Goal: Task Accomplishment & Management: Complete application form

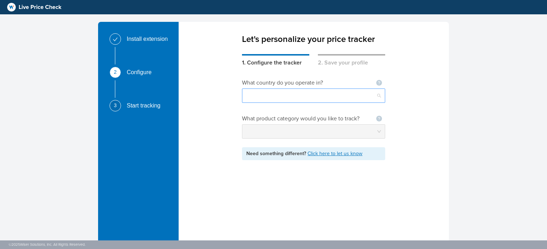
click at [301, 97] on input "search" at bounding box center [313, 96] width 135 height 14
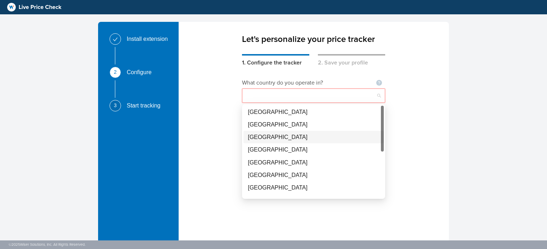
scroll to position [34, 0]
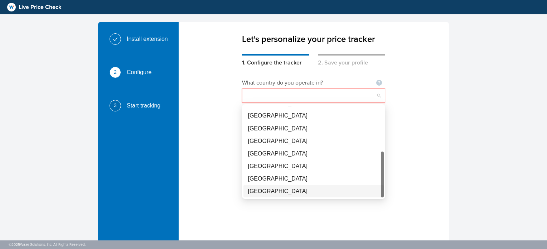
click at [286, 191] on div "[GEOGRAPHIC_DATA]" at bounding box center [314, 190] width 132 height 9
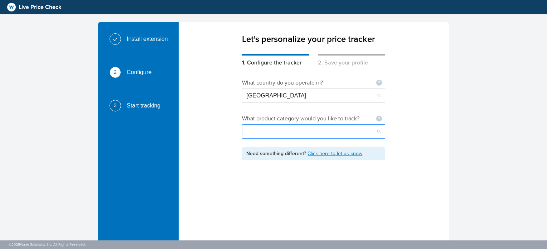
click at [316, 133] on input "search" at bounding box center [313, 132] width 135 height 14
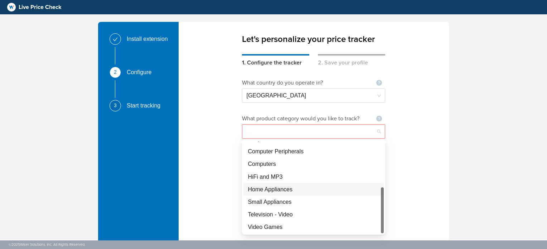
scroll to position [55, 0]
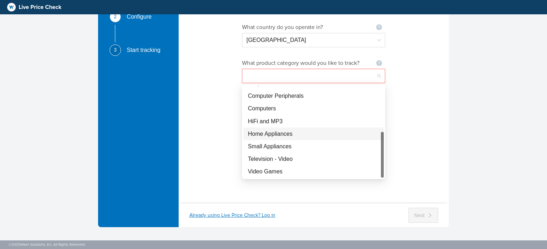
click at [269, 136] on div "Home Appliances" at bounding box center [314, 133] width 132 height 9
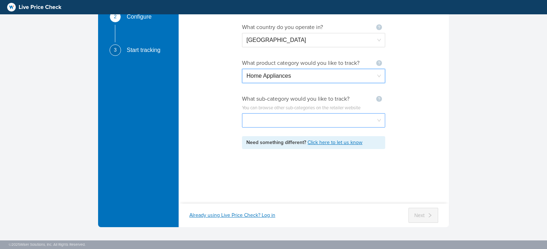
click at [289, 120] on input "search" at bounding box center [313, 120] width 135 height 14
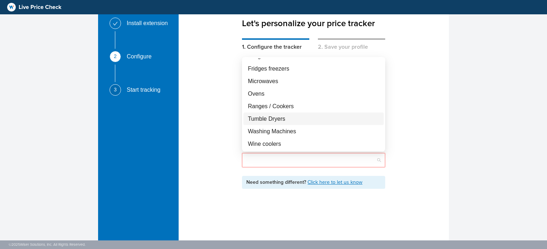
scroll to position [23, 0]
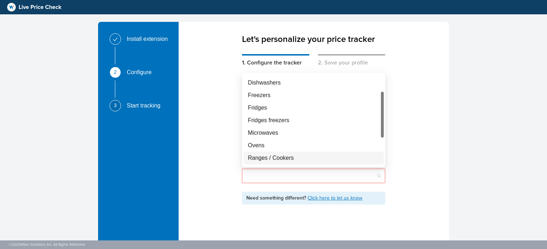
click at [410, 164] on div "What country do you operate in? Not seeing your country ? Let us know [GEOGRAPH…" at bounding box center [314, 158] width 270 height 182
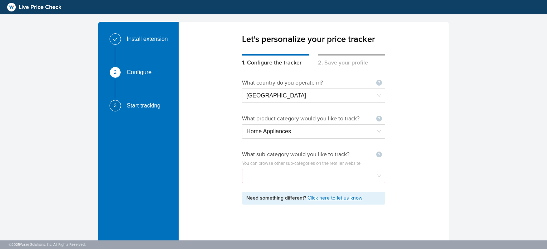
click at [355, 177] on input "search" at bounding box center [313, 176] width 135 height 14
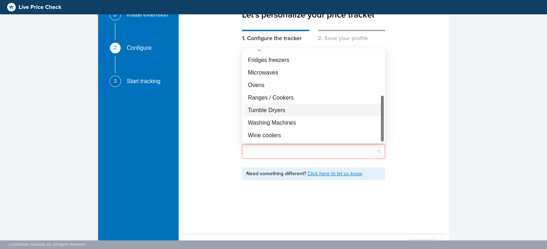
scroll to position [36, 0]
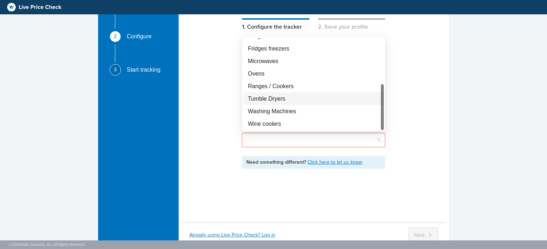
click at [416, 147] on div "What country do you operate in? Not seeing your country ? Let us know [GEOGRAPH…" at bounding box center [314, 122] width 270 height 182
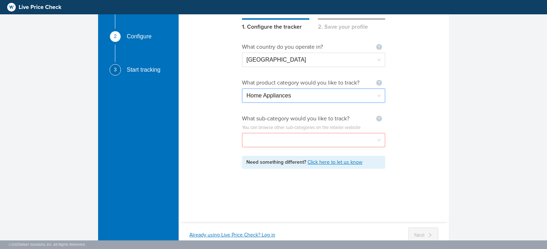
click at [345, 93] on span "Home Appliances" at bounding box center [313, 96] width 135 height 14
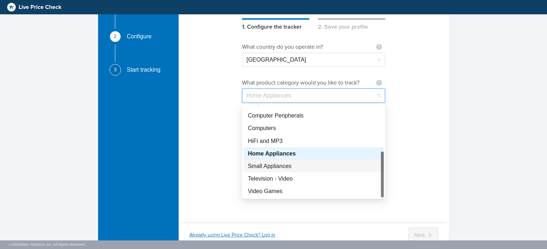
click at [322, 166] on div "Small Appliances" at bounding box center [314, 165] width 132 height 9
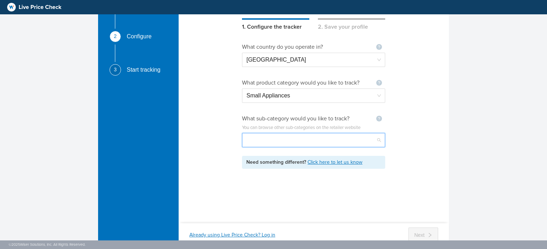
click at [328, 141] on input "search" at bounding box center [313, 140] width 135 height 14
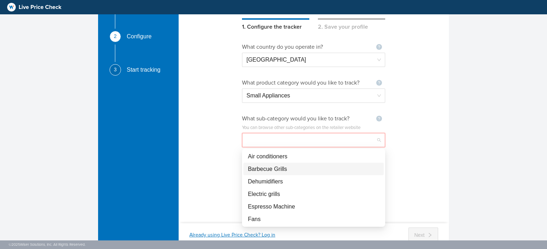
click at [329, 166] on div "Barbecue Grills" at bounding box center [314, 168] width 132 height 9
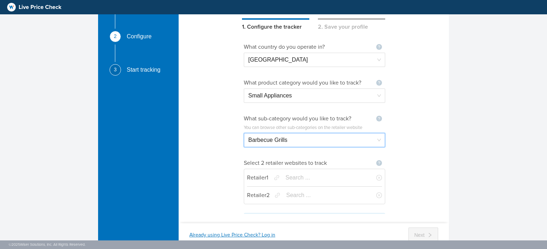
scroll to position [11, 0]
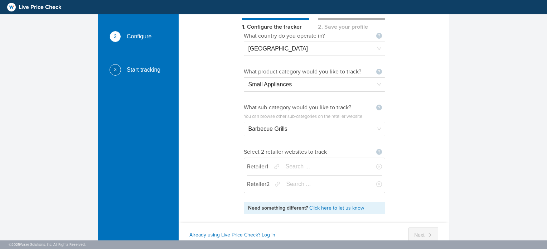
drag, startPoint x: 310, startPoint y: 168, endPoint x: 322, endPoint y: 172, distance: 13.2
click at [310, 168] on input "search" at bounding box center [325, 167] width 81 height 14
type input "h"
type input "[DOMAIN_NAME]"
click at [323, 170] on input "search" at bounding box center [325, 167] width 81 height 14
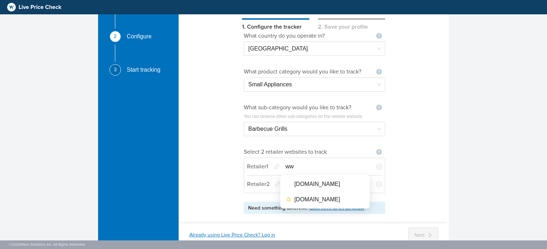
type input "w"
click at [410, 169] on div "What country do you operate in? Not seeing your country ? Let us know [GEOGRAPH…" at bounding box center [314, 122] width 270 height 182
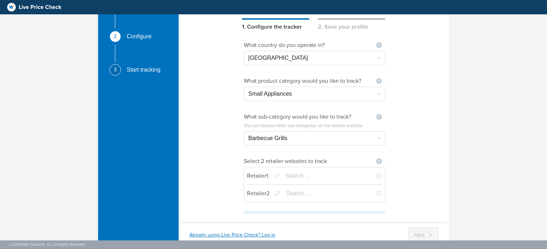
scroll to position [0, 0]
